Goal: Check status: Check status

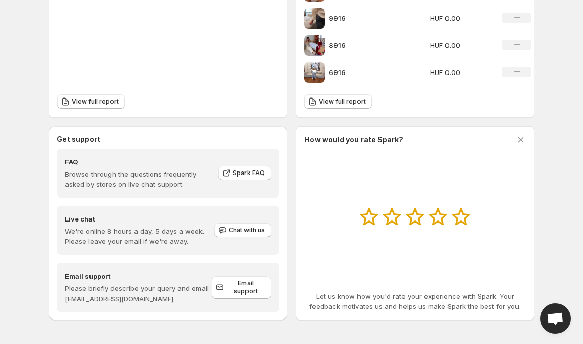
scroll to position [503, 0]
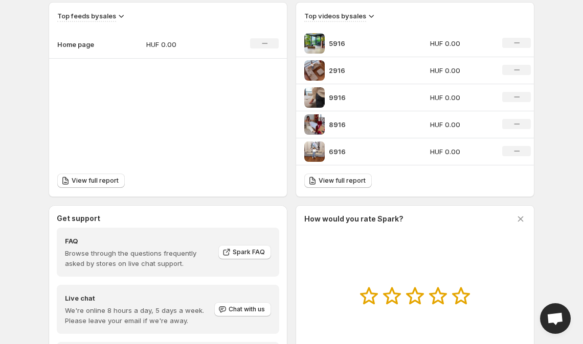
scroll to position [361, 0]
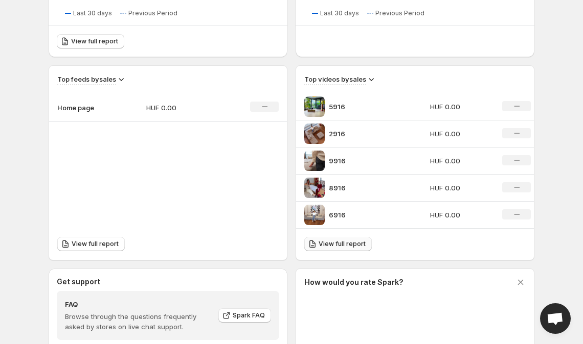
click at [342, 246] on span "View full report" at bounding box center [341, 244] width 47 height 8
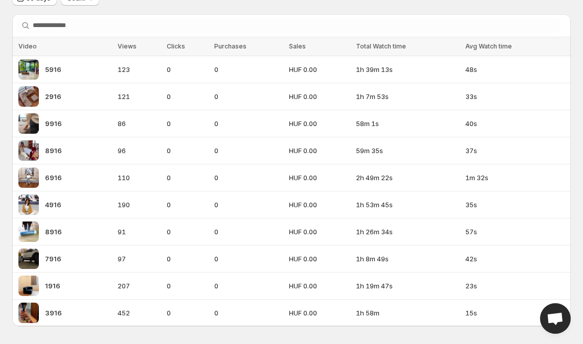
scroll to position [54, 0]
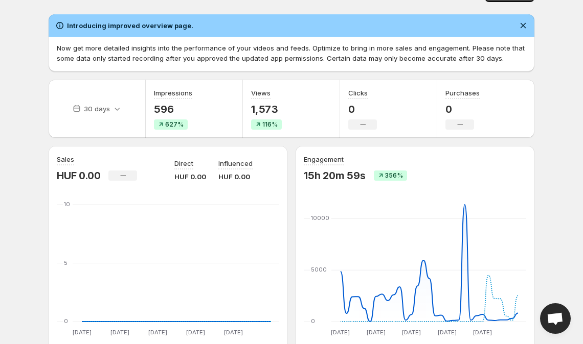
scroll to position [35, 0]
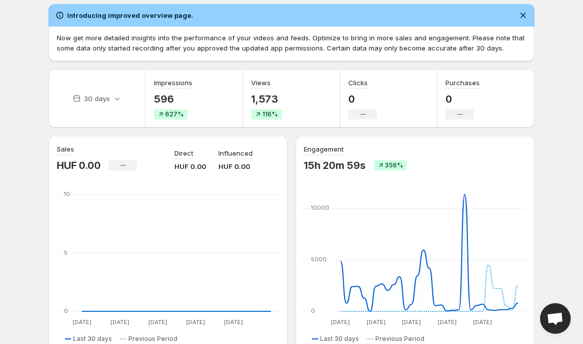
click at [563, 125] on body "Home Feeds Videos Subscription Settings Overview. This page is ready Overview C…" at bounding box center [291, 137] width 583 height 344
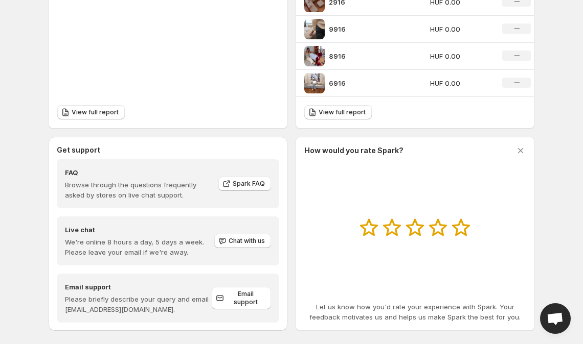
scroll to position [387, 0]
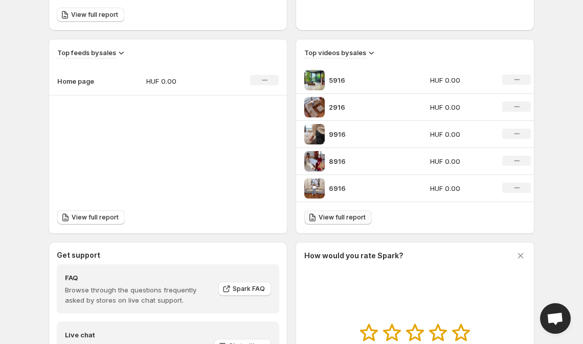
click at [349, 216] on span "View full report" at bounding box center [341, 218] width 47 height 8
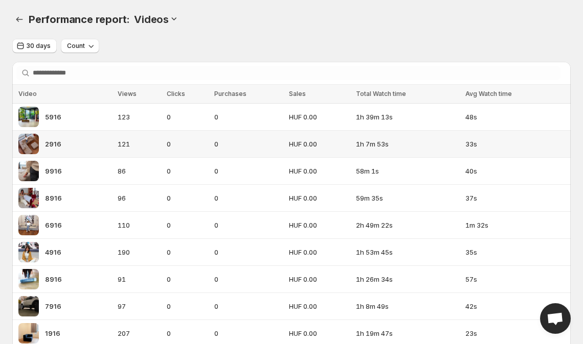
scroll to position [54, 0]
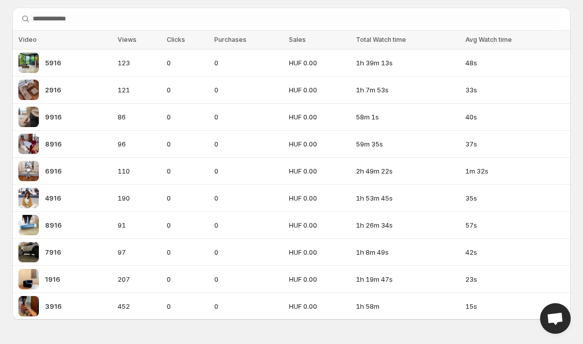
click at [581, 73] on div "Performance report: . This page is ready Performance report: Videos 30 days Cou…" at bounding box center [291, 145] width 583 height 399
